Goal: Information Seeking & Learning: Learn about a topic

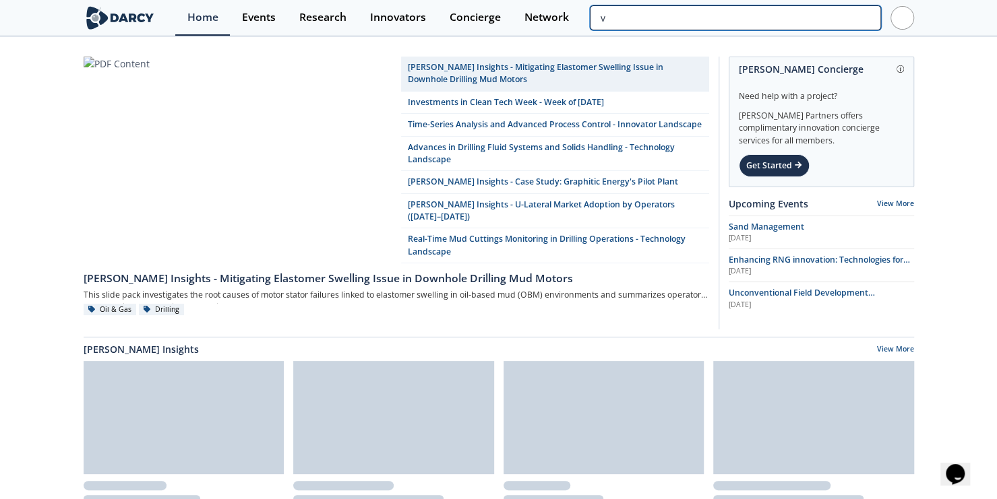
click at [797, 28] on input "v" at bounding box center [735, 17] width 290 height 25
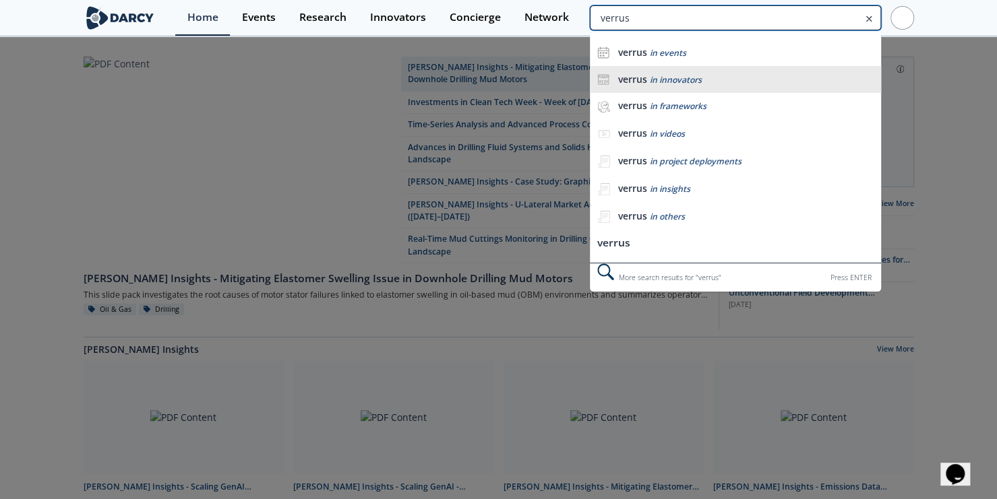
type input "verrus"
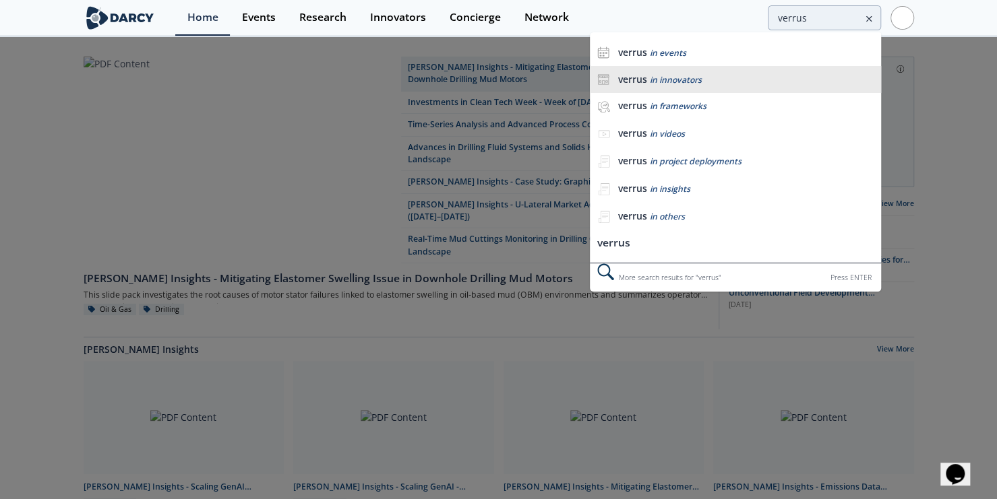
click at [679, 82] on span "in innovators" at bounding box center [675, 79] width 52 height 11
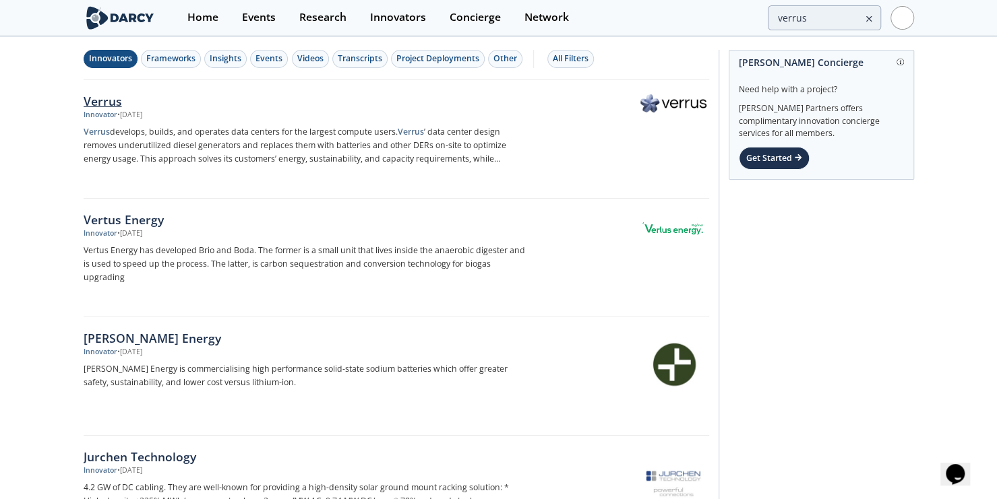
click at [112, 102] on div "Verrus" at bounding box center [307, 101] width 446 height 18
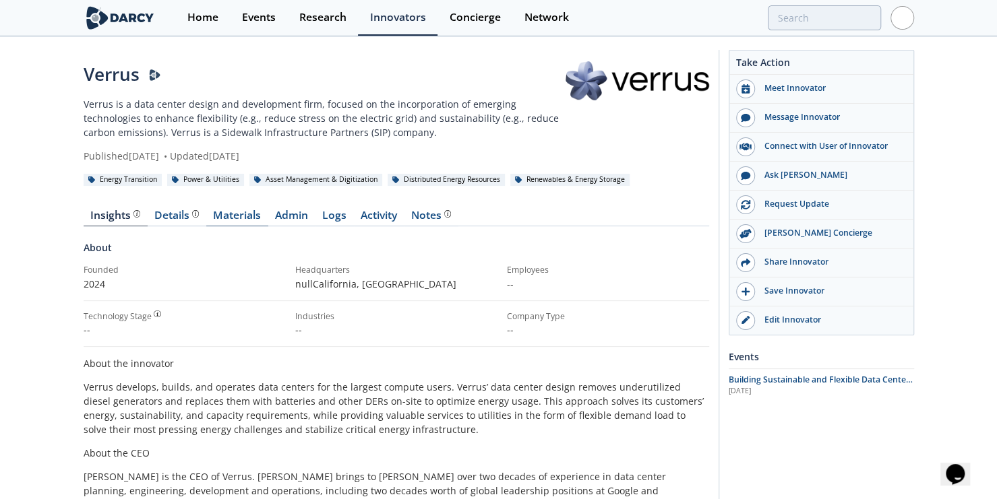
click at [230, 212] on link "Materials" at bounding box center [237, 218] width 62 height 16
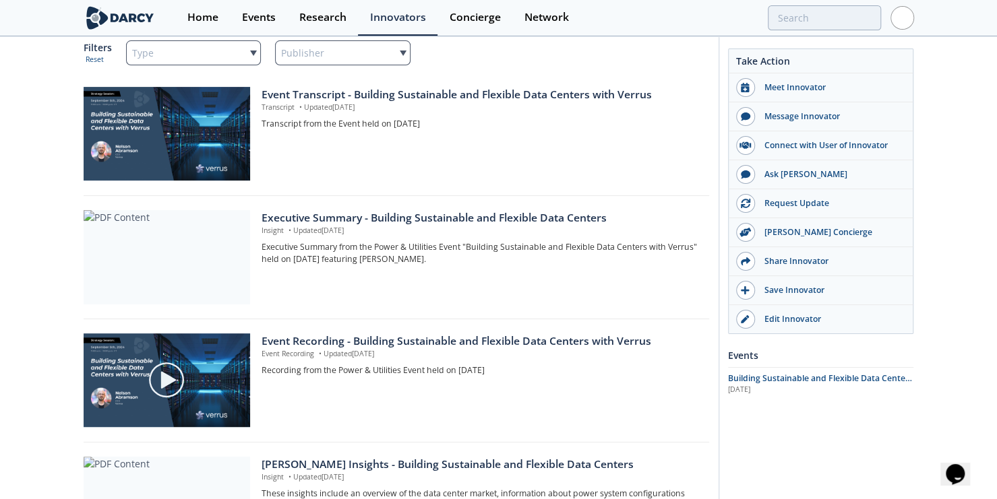
scroll to position [382, 0]
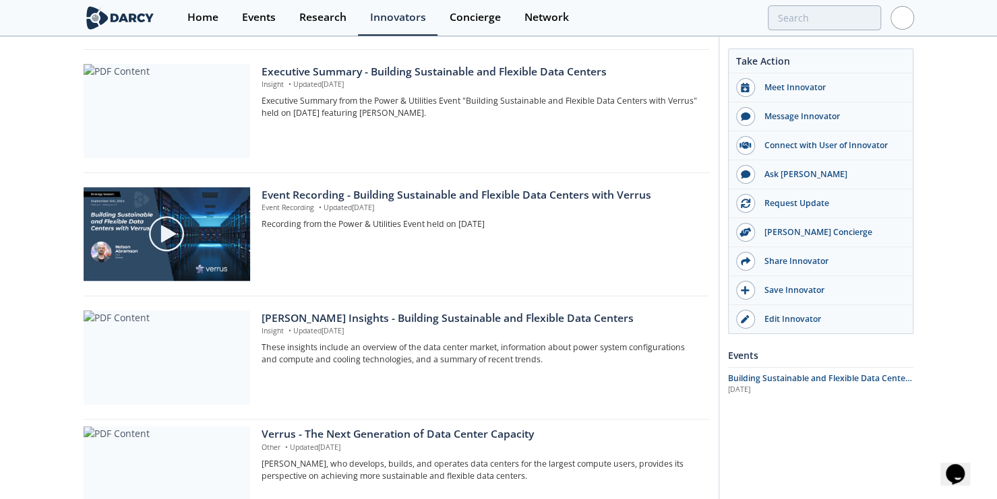
drag, startPoint x: 25, startPoint y: 301, endPoint x: 20, endPoint y: 412, distance: 110.6
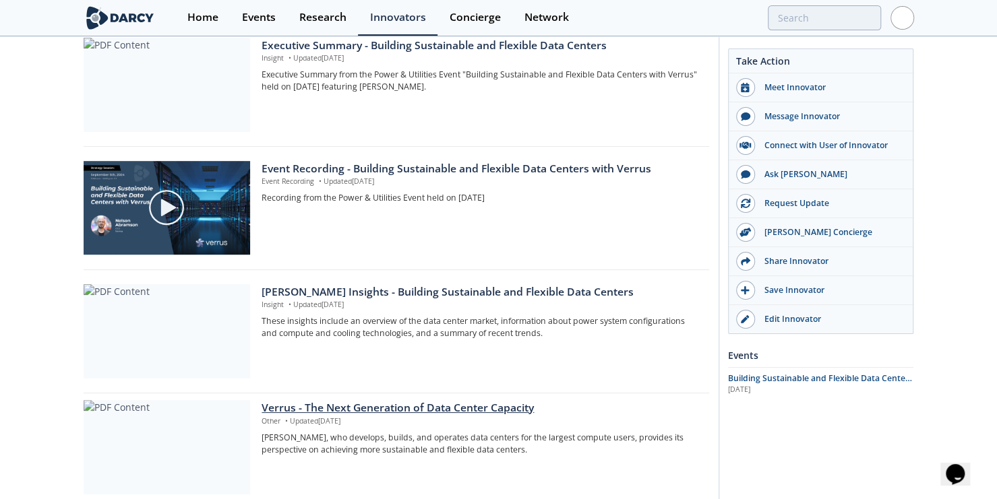
click at [342, 405] on div "Verrus - The Next Generation of Data Center Capacity" at bounding box center [479, 408] width 437 height 16
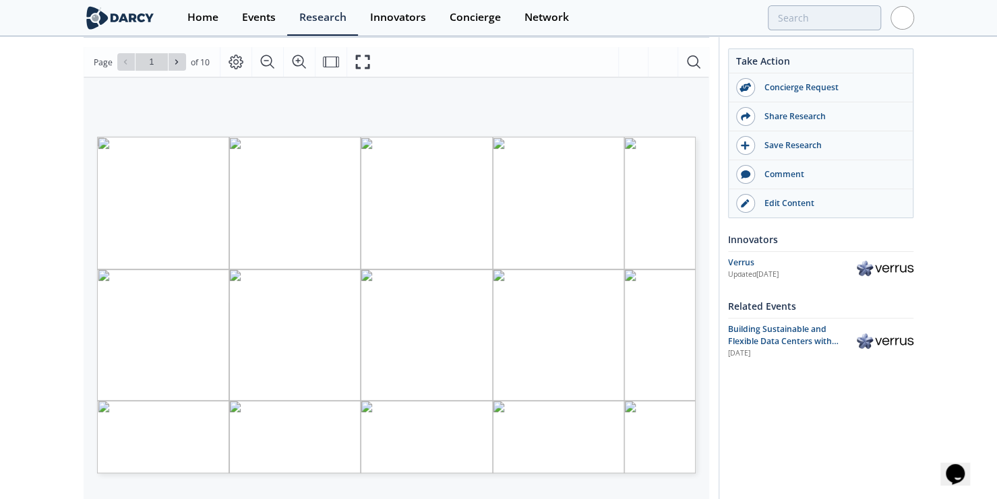
scroll to position [166, 0]
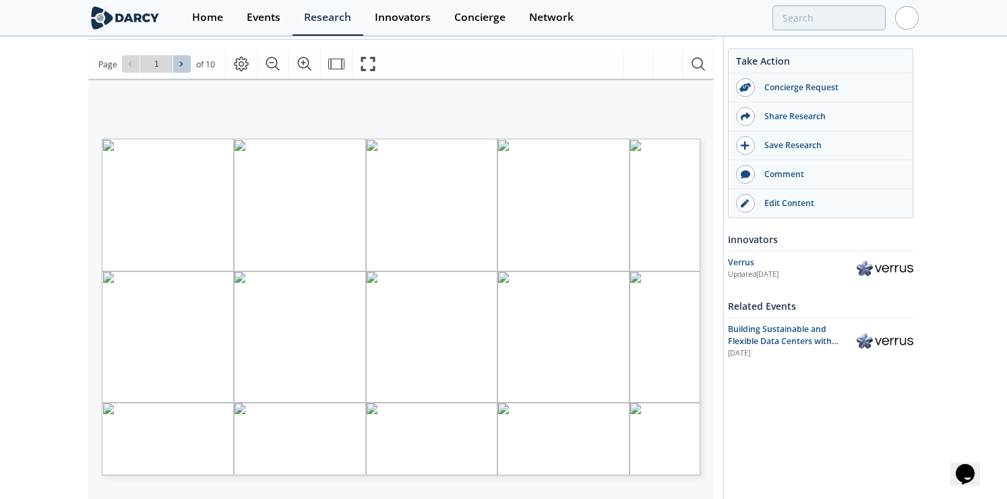
click at [178, 65] on icon at bounding box center [181, 64] width 8 height 8
type input "2"
click at [178, 65] on icon at bounding box center [181, 64] width 8 height 8
type input "3"
click at [178, 65] on icon at bounding box center [181, 64] width 8 height 8
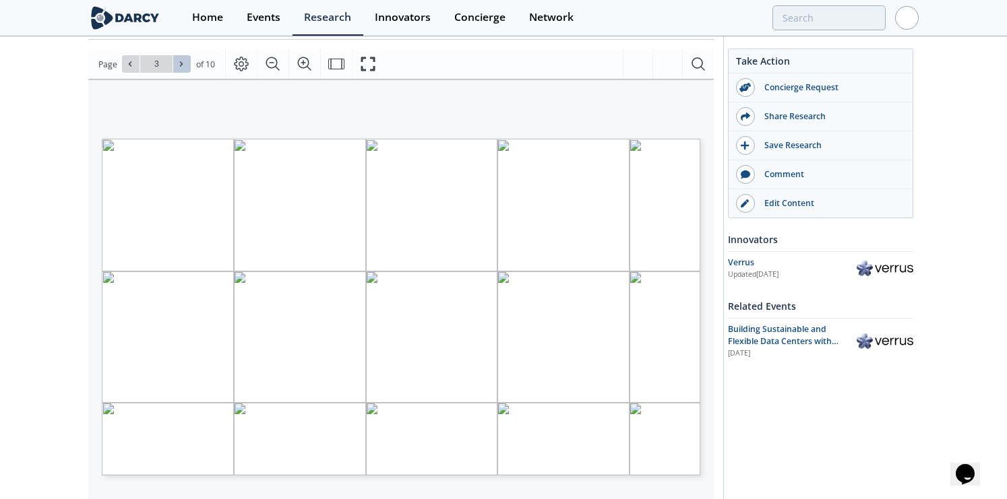
type input "4"
click at [178, 65] on icon at bounding box center [181, 64] width 8 height 8
type input "5"
click at [178, 65] on icon at bounding box center [181, 64] width 8 height 8
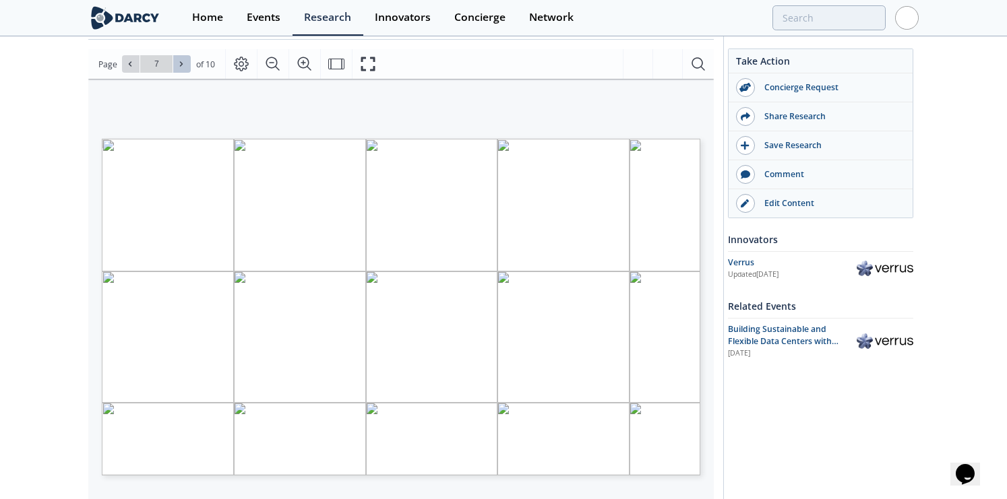
click at [178, 65] on icon at bounding box center [181, 64] width 8 height 8
click at [132, 64] on icon at bounding box center [130, 64] width 8 height 8
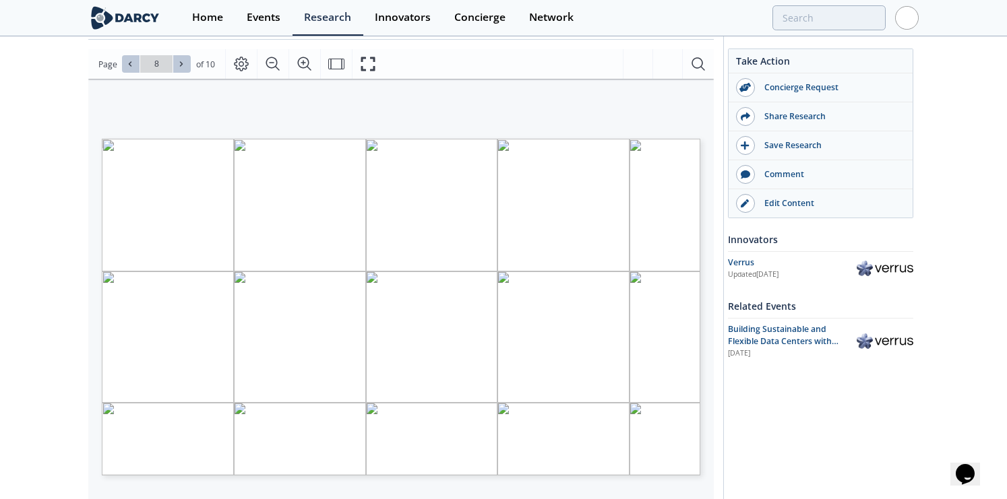
click at [188, 67] on button at bounding box center [182, 64] width 18 height 18
click at [129, 67] on icon at bounding box center [130, 64] width 8 height 8
type input "8"
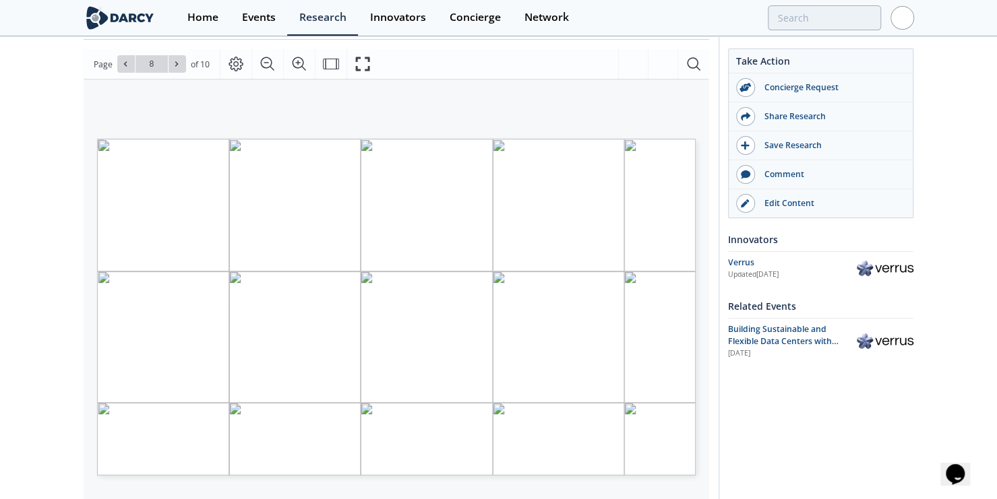
click at [768, 330] on span "Building Sustainable and Flexible Data Centers with Verrus" at bounding box center [783, 341] width 111 height 36
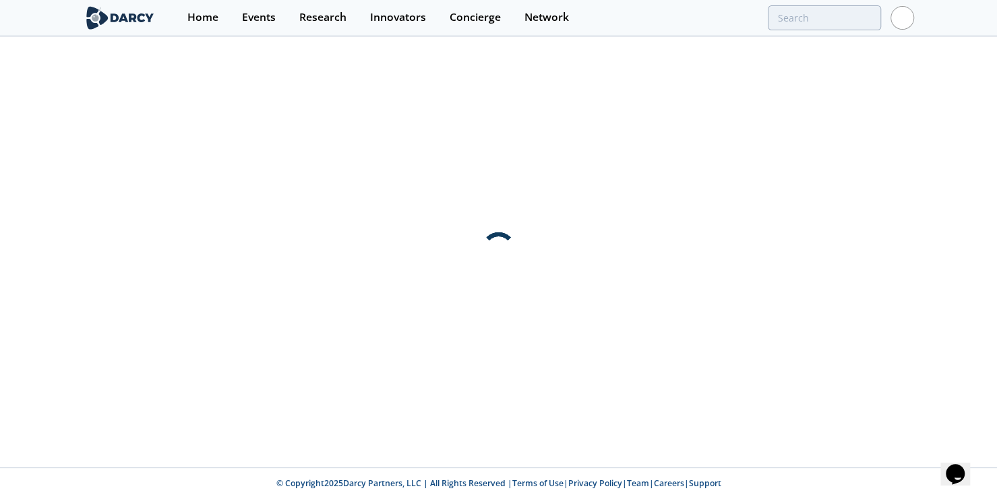
scroll to position [0, 0]
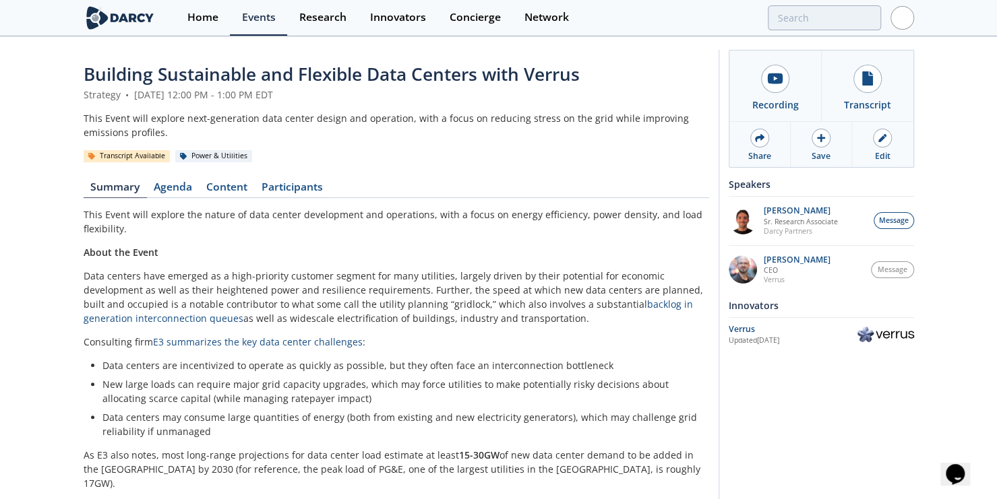
click at [174, 75] on span "Building Sustainable and Flexible Data Centers with Verrus" at bounding box center [332, 74] width 496 height 24
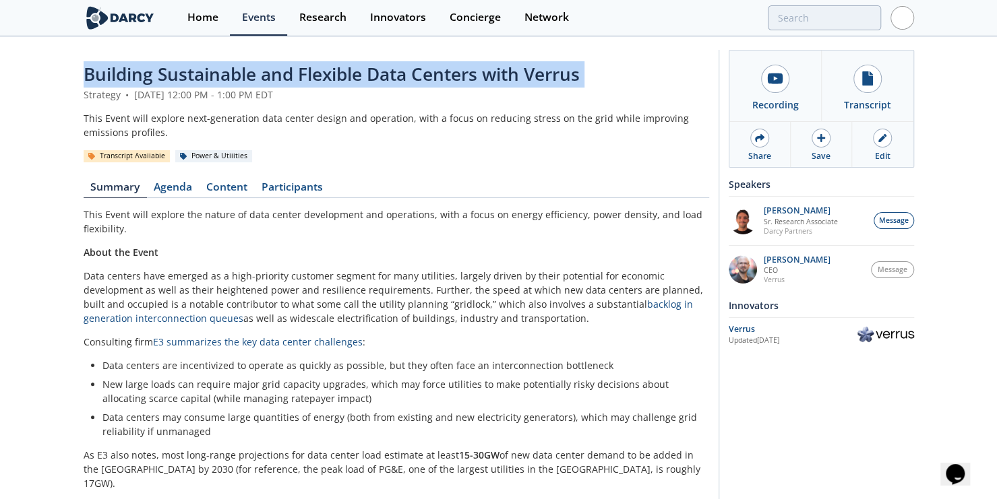
click at [174, 75] on span "Building Sustainable and Flexible Data Centers with Verrus" at bounding box center [332, 74] width 496 height 24
copy header "Building Sustainable and Flexible Data Centers with Verrus"
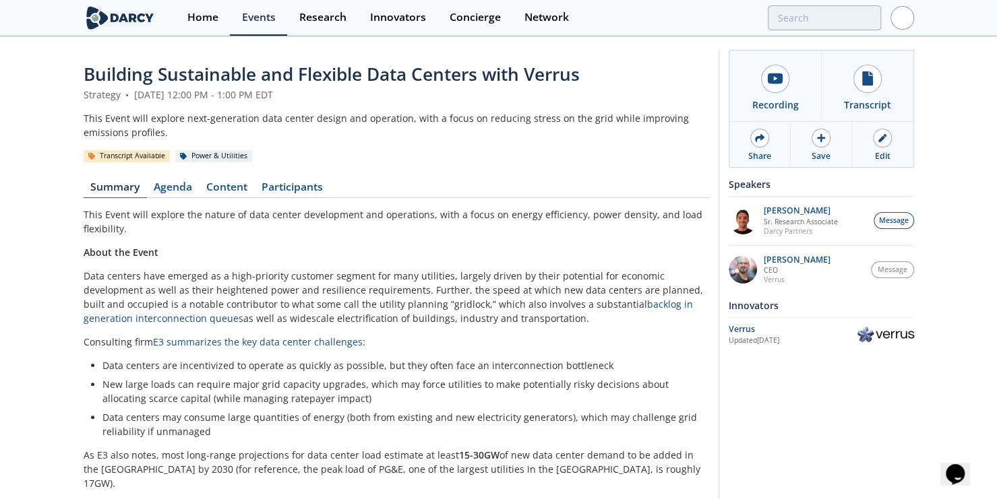
click at [261, 19] on div "Events" at bounding box center [259, 17] width 34 height 11
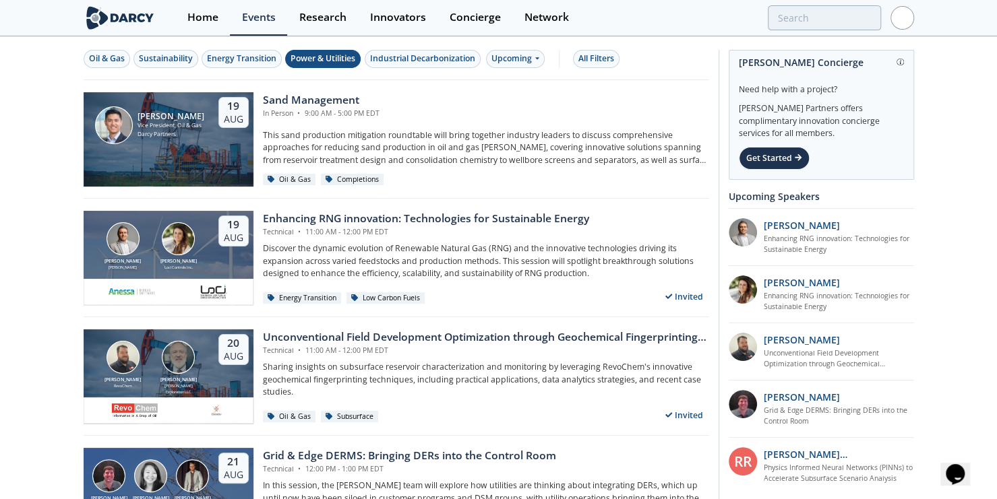
click at [330, 59] on div "Power & Utilities" at bounding box center [322, 59] width 65 height 12
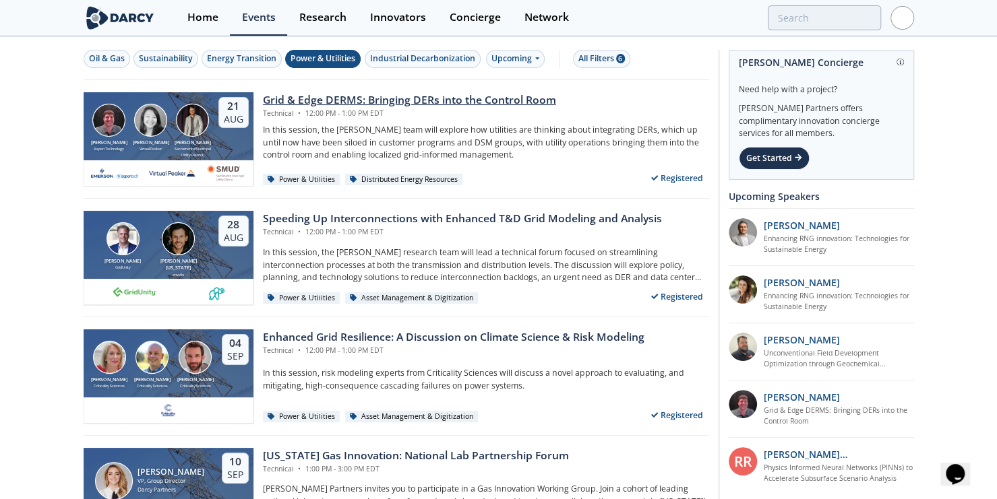
click at [418, 103] on div "Grid & Edge DERMS: Bringing DERs into the Control Room" at bounding box center [409, 100] width 293 height 16
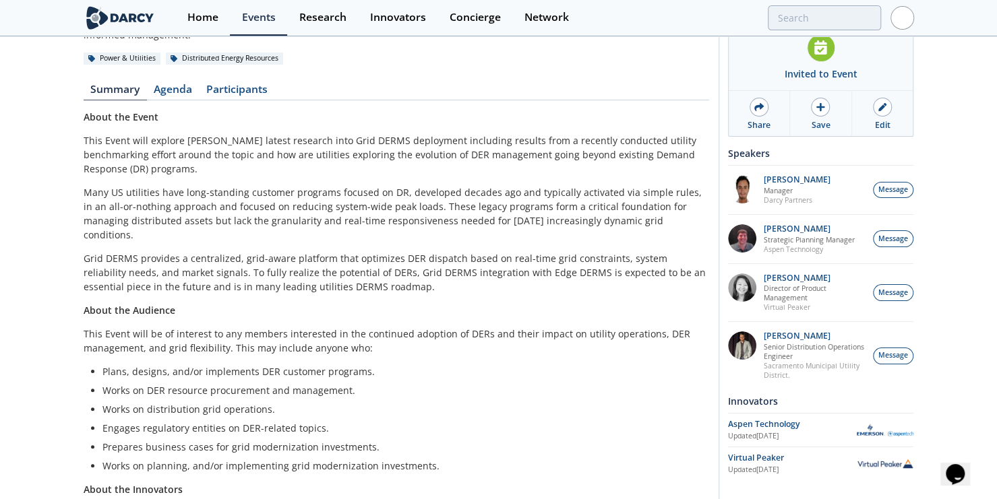
drag, startPoint x: 392, startPoint y: 272, endPoint x: 392, endPoint y: 319, distance: 47.2
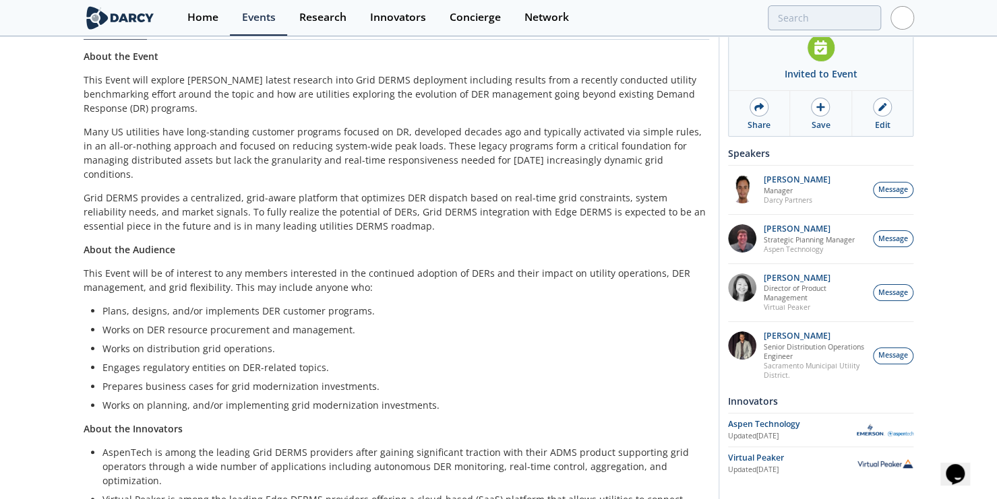
drag, startPoint x: 396, startPoint y: 276, endPoint x: 391, endPoint y: 344, distance: 68.9
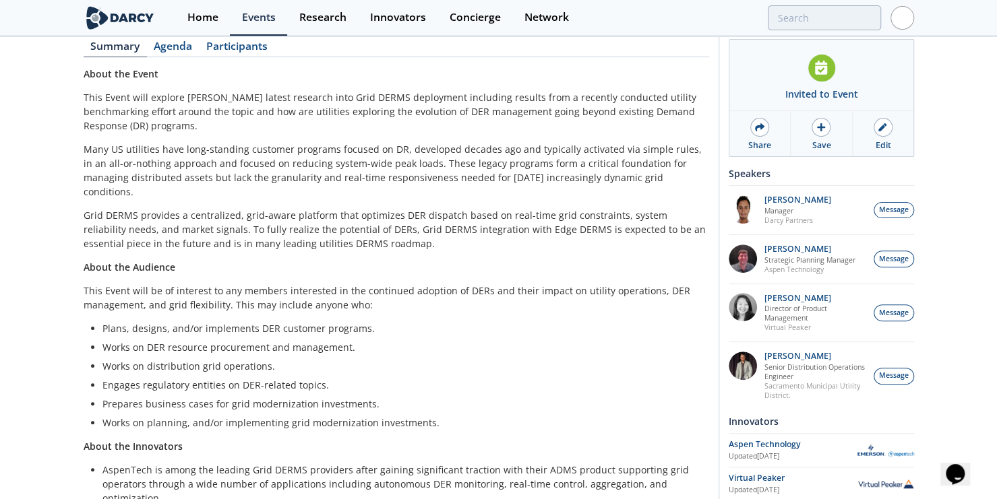
drag, startPoint x: 400, startPoint y: 272, endPoint x: 391, endPoint y: 215, distance: 58.1
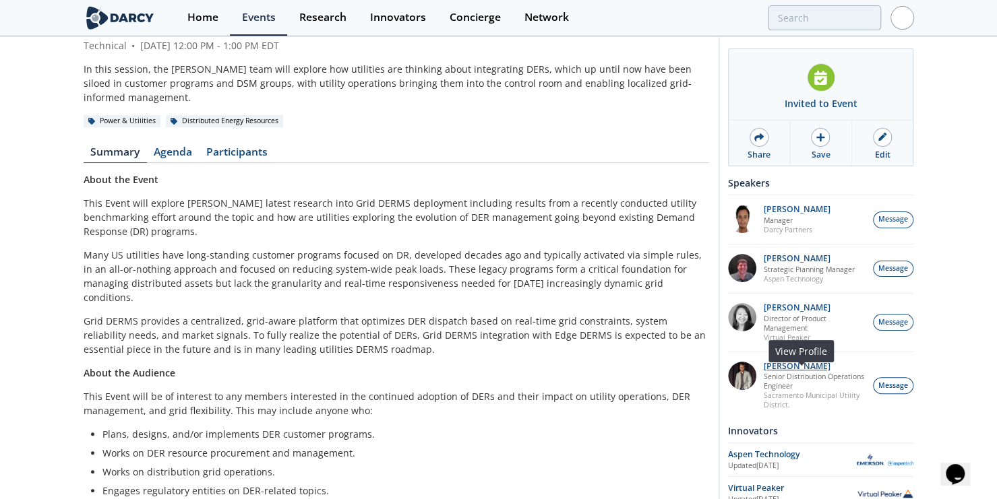
drag, startPoint x: 935, startPoint y: 374, endPoint x: 843, endPoint y: 375, distance: 92.3
click at [843, 375] on div "Grid & Edge DERMS: Bringing DERs into the Control Room Technical • August 21, 2…" at bounding box center [498, 340] width 997 height 703
copy div "Invited to Event Share Save Edit Speakers Francisco Alvarez Colombo Manager Dar…"
click at [957, 162] on div "Grid & Edge DERMS: Bringing DERs into the Control Room Technical • August 21, 2…" at bounding box center [498, 340] width 997 height 703
click at [772, 371] on p "[PERSON_NAME]" at bounding box center [815, 366] width 102 height 9
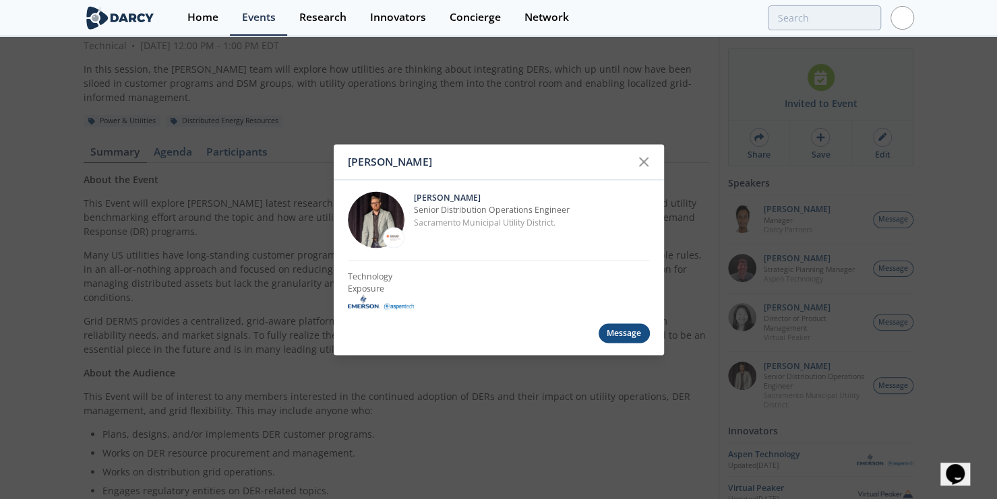
drag, startPoint x: 491, startPoint y: 201, endPoint x: 415, endPoint y: 203, distance: 76.2
click at [415, 203] on p "[PERSON_NAME]" at bounding box center [532, 197] width 236 height 12
copy p "[PERSON_NAME]"
drag, startPoint x: 933, startPoint y: 152, endPoint x: 906, endPoint y: 87, distance: 70.1
click at [933, 152] on div "Yevgeniy Postnov Yevgeniy Postnov Senior Distribution Operations Engineer Sacra…" at bounding box center [498, 249] width 997 height 499
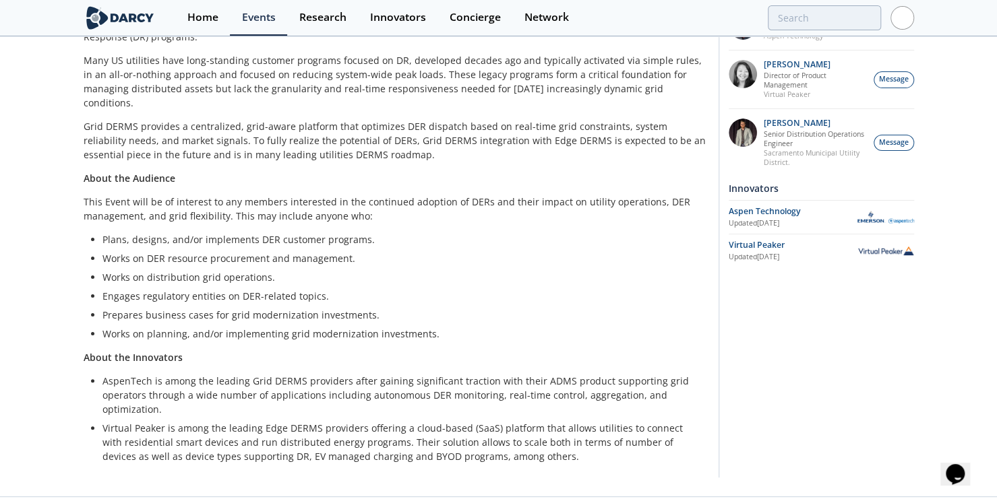
scroll to position [0, 0]
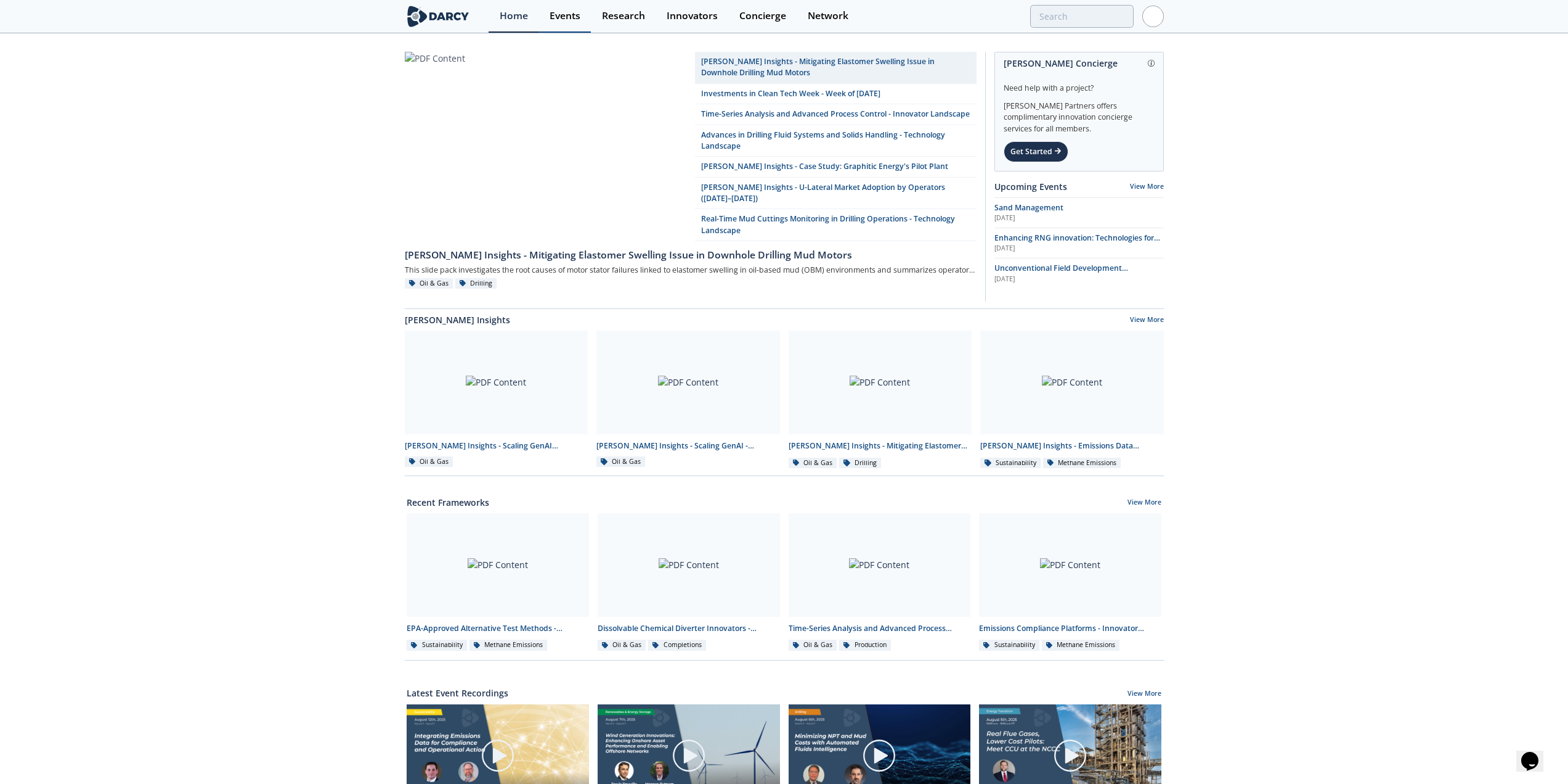
click at [571, 16] on div "Events" at bounding box center [565, 16] width 31 height 10
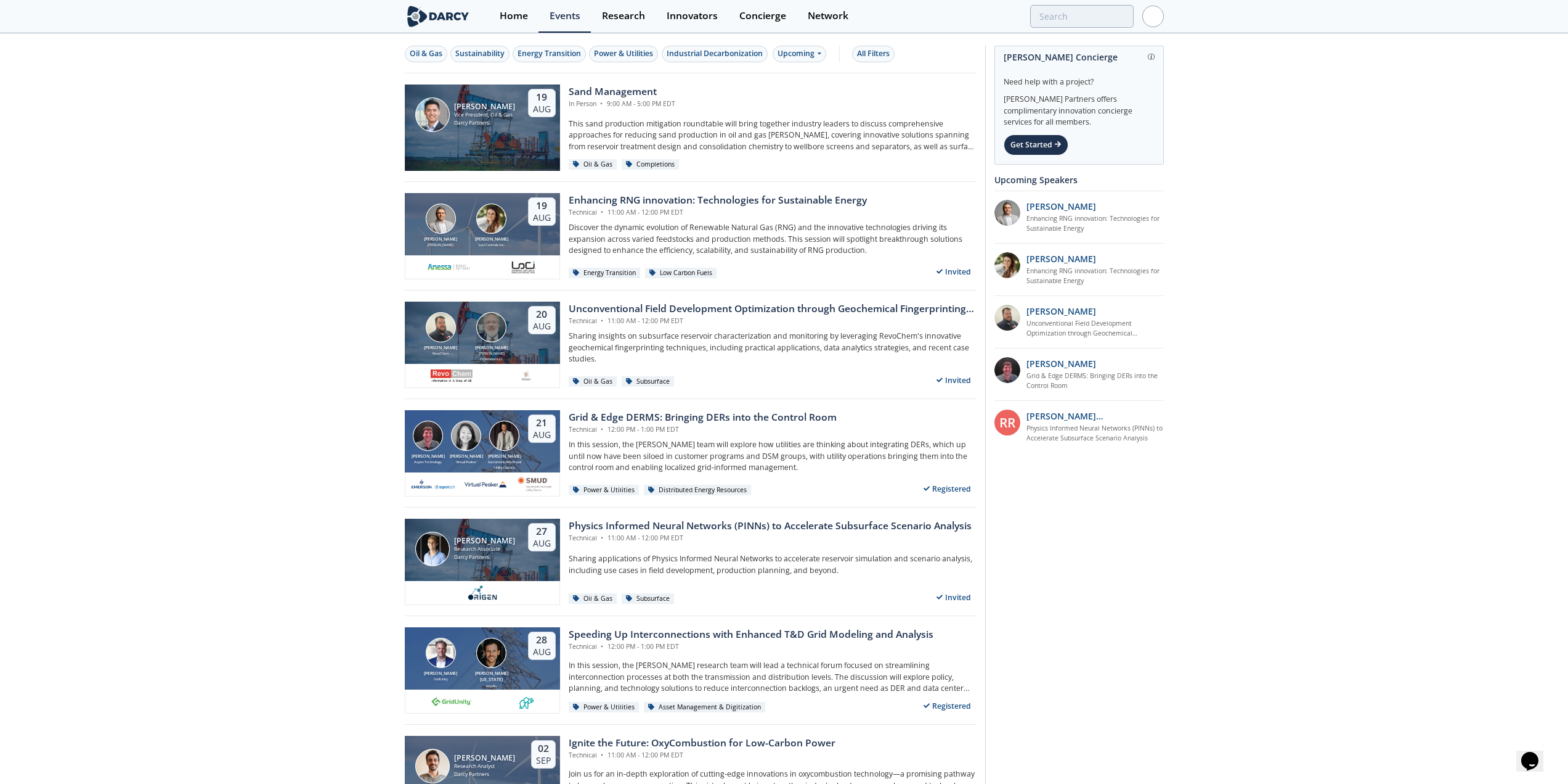
click at [634, 50] on div "Power & Utilities" at bounding box center [624, 54] width 59 height 11
